Goal: Transaction & Acquisition: Book appointment/travel/reservation

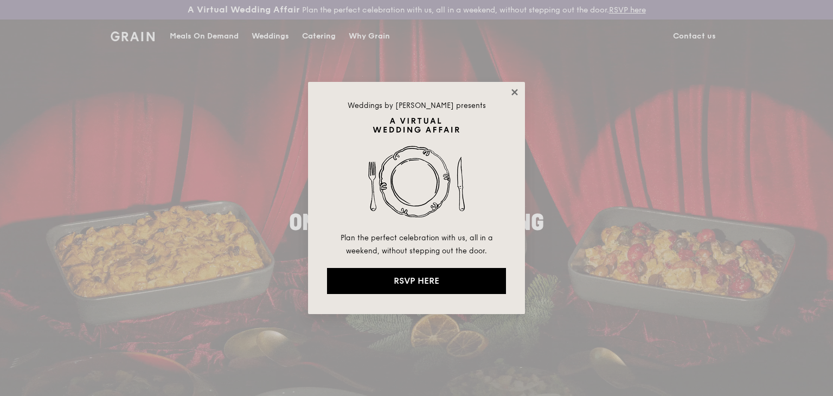
click at [514, 93] on icon at bounding box center [514, 92] width 6 height 6
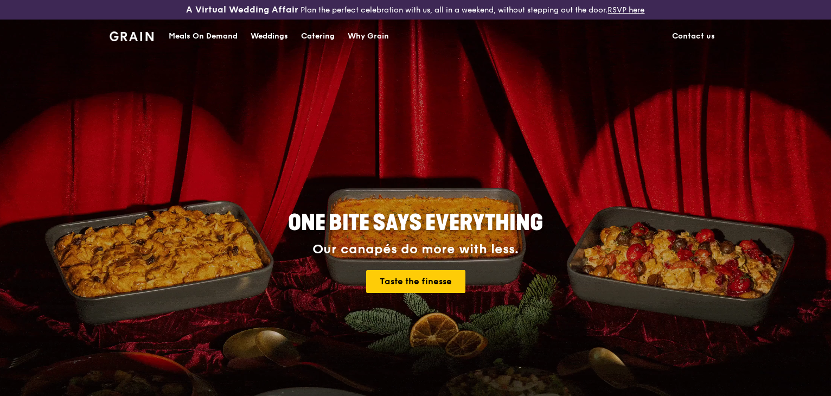
click at [510, 198] on div "ONE BITE SAYS EVERYTHING Our canapés do more with less. Taste the finesse" at bounding box center [415, 252] width 607 height 401
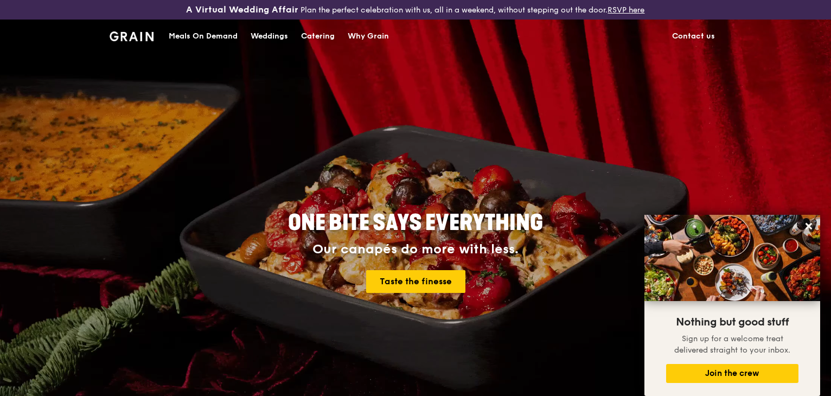
click at [308, 34] on div "Catering" at bounding box center [318, 36] width 34 height 33
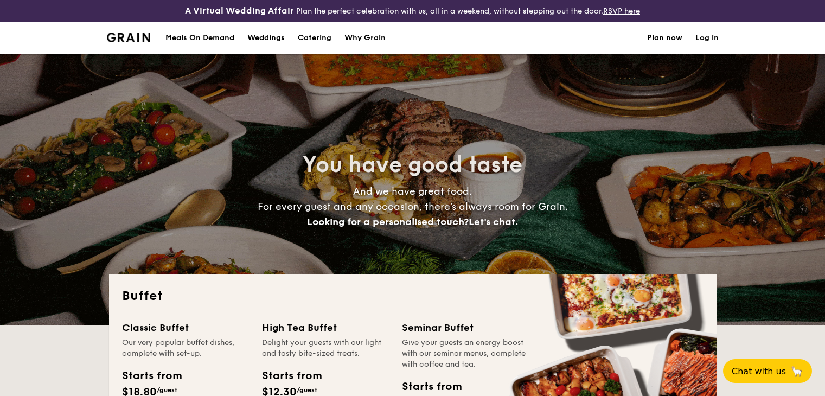
select select
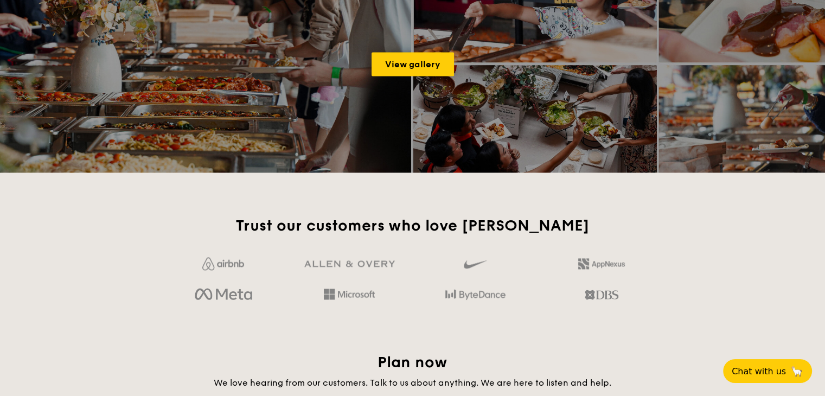
scroll to position [1627, 0]
